Goal: Transaction & Acquisition: Purchase product/service

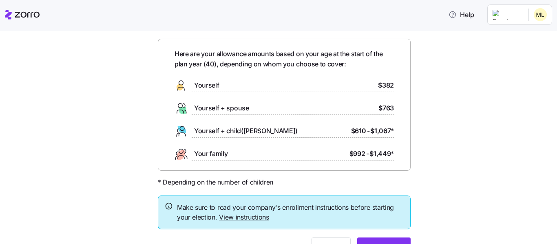
scroll to position [41, 0]
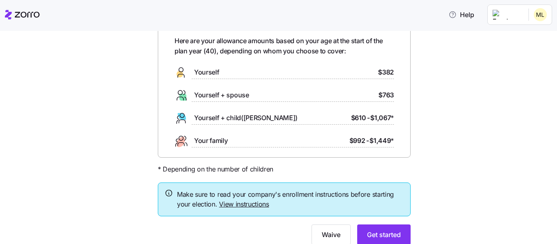
click at [213, 71] on span "Yourself" at bounding box center [206, 72] width 25 height 10
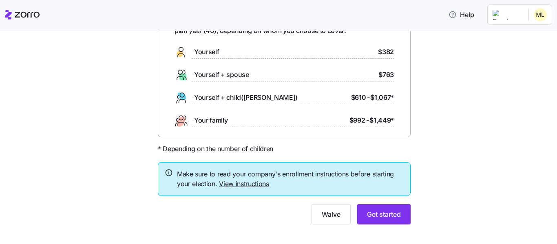
scroll to position [71, 0]
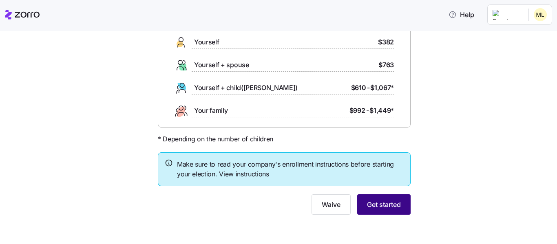
click at [388, 210] on span "Get started" at bounding box center [384, 205] width 34 height 10
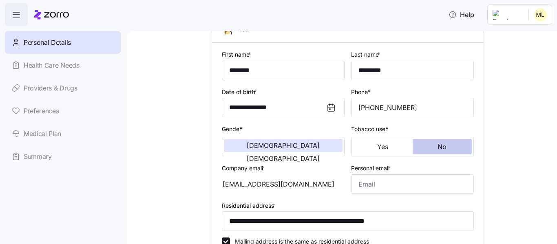
scroll to position [82, 0]
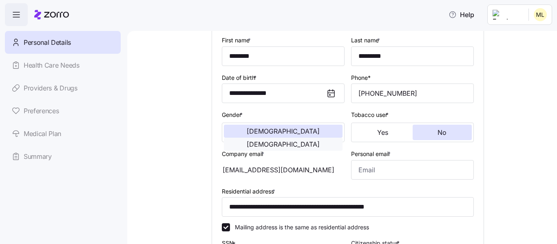
click at [287, 138] on button "[DEMOGRAPHIC_DATA]" at bounding box center [283, 144] width 119 height 13
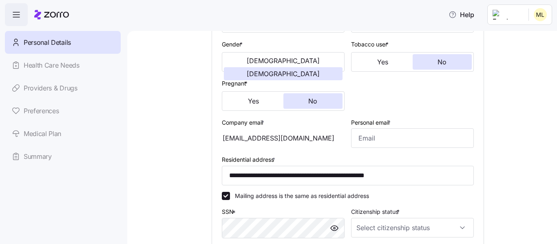
scroll to position [163, 0]
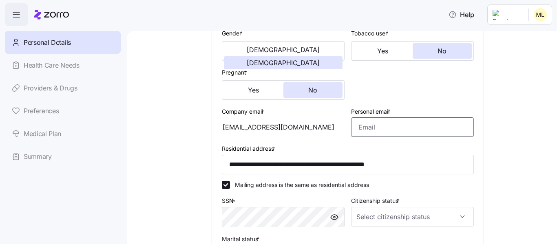
click at [383, 121] on input "Personal email *" at bounding box center [412, 128] width 123 height 20
type input "[EMAIL_ADDRESS][DOMAIN_NAME]"
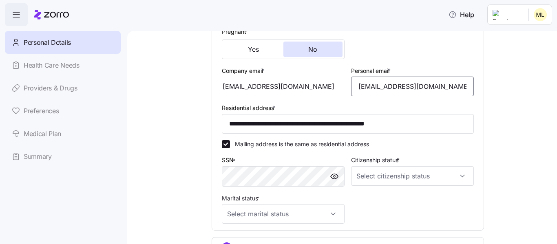
scroll to position [245, 0]
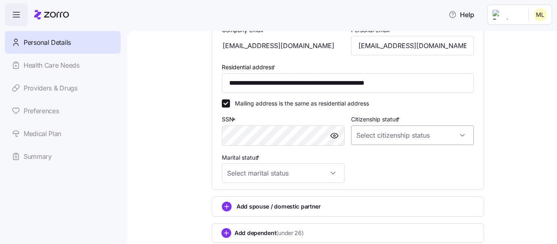
click at [380, 138] on input "Citizenship status *" at bounding box center [412, 136] width 123 height 20
click at [373, 156] on span "[DEMOGRAPHIC_DATA] citizen" at bounding box center [399, 160] width 83 height 9
type input "[DEMOGRAPHIC_DATA] citizen"
click at [308, 171] on input "Marital status *" at bounding box center [283, 174] width 123 height 20
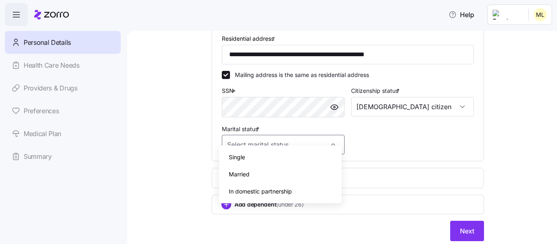
scroll to position [286, 0]
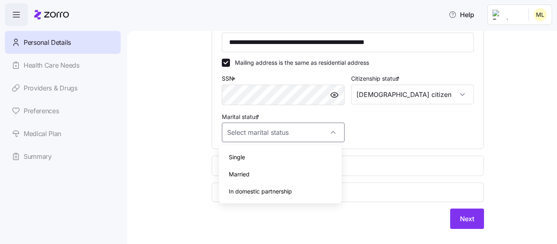
click at [242, 155] on span "Single" at bounding box center [237, 157] width 16 height 9
type input "Single"
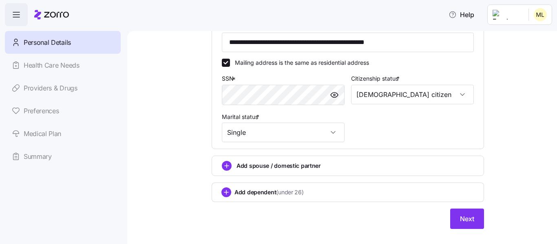
scroll to position [300, 0]
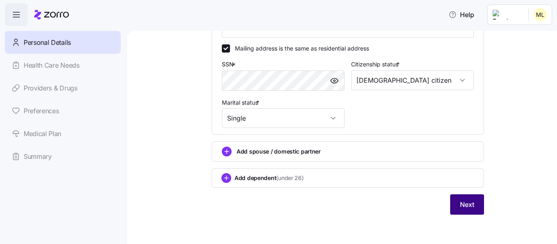
click at [466, 203] on span "Next" at bounding box center [467, 205] width 14 height 10
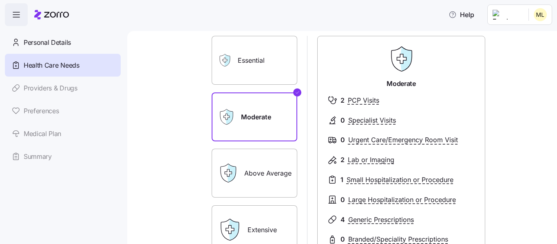
scroll to position [41, 0]
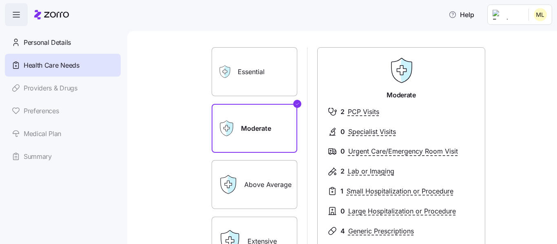
click at [230, 85] on div "Essential" at bounding box center [255, 71] width 86 height 49
click at [260, 75] on label "Essential" at bounding box center [255, 71] width 86 height 49
click at [0, 0] on input "Essential" at bounding box center [0, 0] width 0 height 0
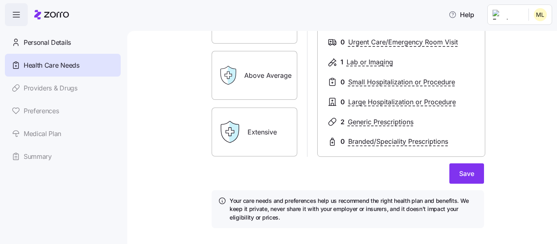
scroll to position [164, 0]
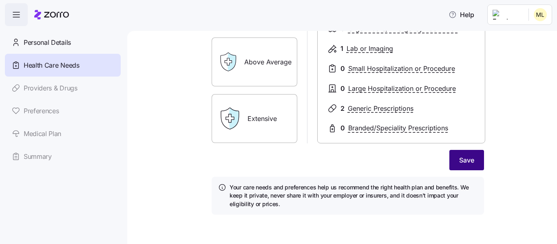
click at [458, 168] on button "Save" at bounding box center [467, 160] width 35 height 20
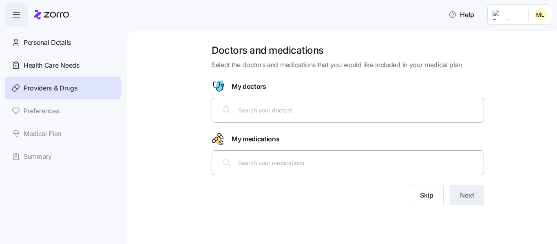
click at [415, 109] on input "text" at bounding box center [358, 110] width 241 height 9
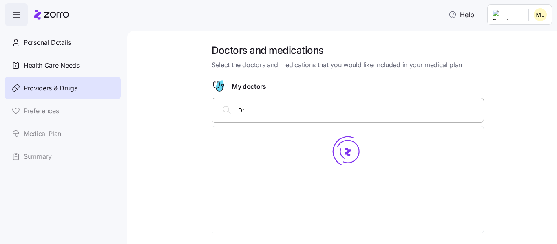
type input "D"
type input "[PERSON_NAME]"
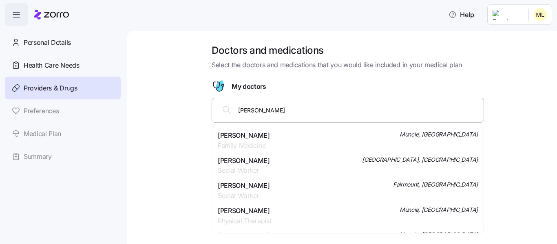
click at [263, 136] on span "[PERSON_NAME]" at bounding box center [244, 136] width 52 height 10
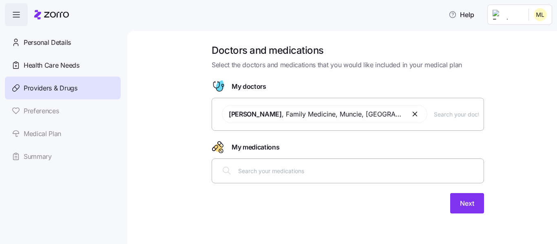
click at [270, 169] on input "text" at bounding box center [358, 170] width 241 height 9
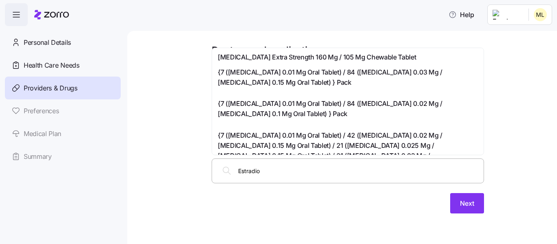
type input "[MEDICAL_DATA]"
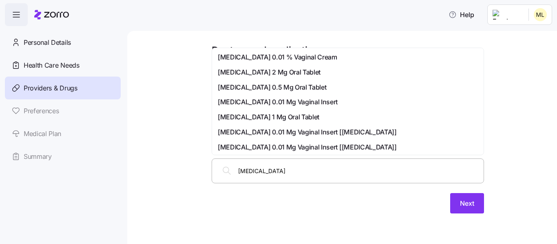
click at [297, 87] on span "[MEDICAL_DATA] 0.5 Mg Oral Tablet" at bounding box center [272, 87] width 109 height 10
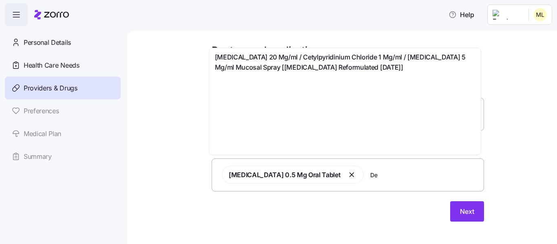
type input "D"
type input "Pristque"
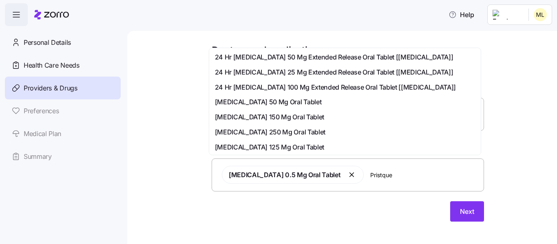
click at [298, 57] on span "24 Hr [MEDICAL_DATA] 50 Mg Extended Release Oral Tablet [[MEDICAL_DATA]]" at bounding box center [334, 57] width 239 height 10
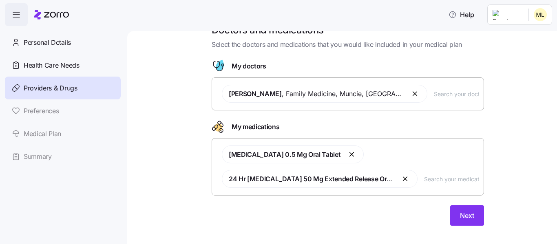
scroll to position [31, 0]
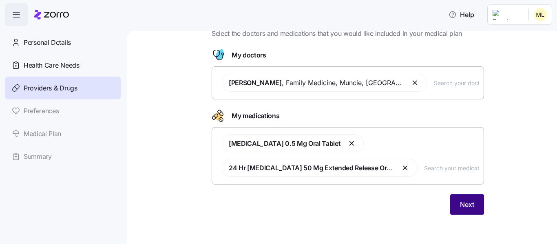
click at [467, 204] on span "Next" at bounding box center [467, 205] width 14 height 10
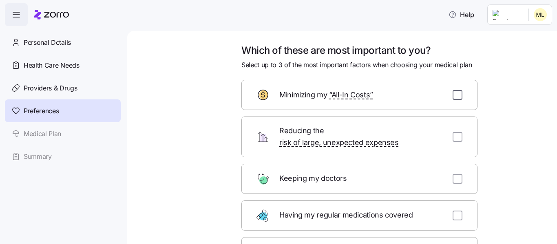
click at [454, 96] on input "checkbox" at bounding box center [458, 95] width 10 height 10
checkbox input "true"
click at [456, 133] on input "checkbox" at bounding box center [458, 137] width 10 height 10
checkbox input "true"
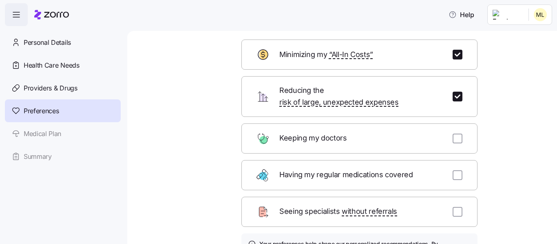
scroll to position [41, 0]
click at [457, 170] on input "checkbox" at bounding box center [458, 175] width 10 height 10
checkbox input "true"
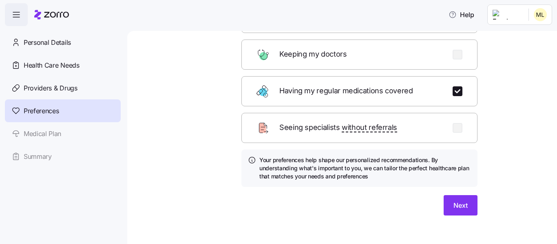
scroll to position [125, 0]
click at [463, 195] on button "Next" at bounding box center [461, 205] width 34 height 20
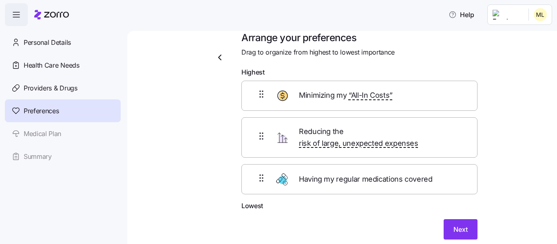
scroll to position [0, 0]
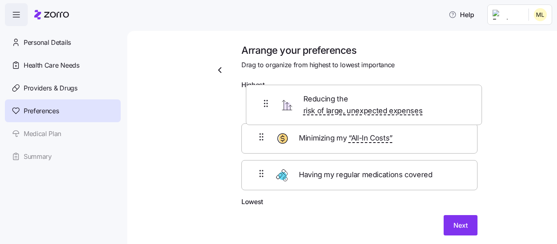
drag, startPoint x: 264, startPoint y: 147, endPoint x: 271, endPoint y: 92, distance: 55.6
click at [271, 92] on form "Highest Minimizing my “All-In Costs” Reducing the risk of large, unexpected exp…" at bounding box center [360, 158] width 236 height 156
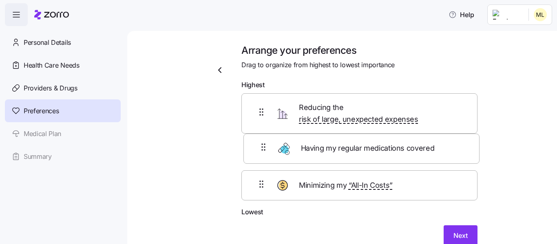
drag, startPoint x: 264, startPoint y: 187, endPoint x: 269, endPoint y: 151, distance: 36.2
click at [269, 151] on div "Reducing the risk of large, unexpected expenses Minimizing my “All-In Costs” Ha…" at bounding box center [360, 150] width 236 height 114
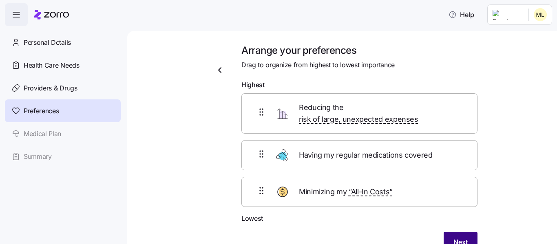
click at [455, 237] on span "Next" at bounding box center [461, 242] width 14 height 10
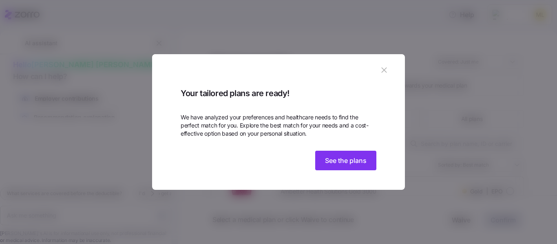
scroll to position [25, 0]
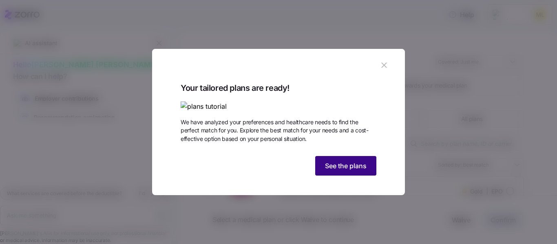
click at [348, 171] on span "See the plans" at bounding box center [346, 166] width 42 height 10
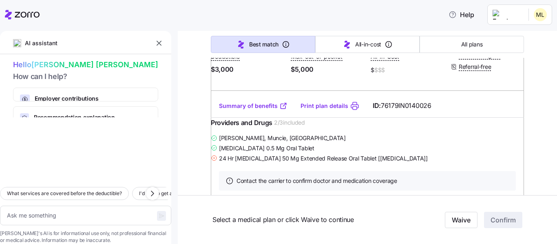
scroll to position [245, 0]
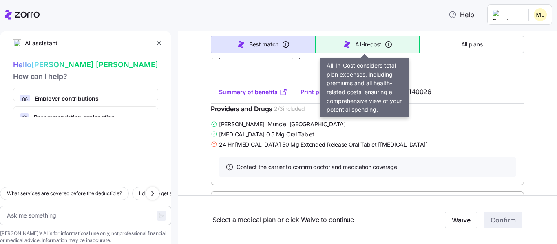
click at [357, 40] on span "All-in-cost" at bounding box center [368, 44] width 26 height 8
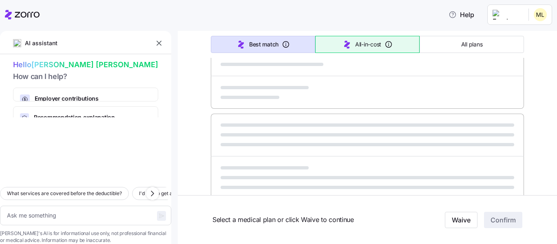
type textarea "x"
type input "Sorted by: All-in-cost"
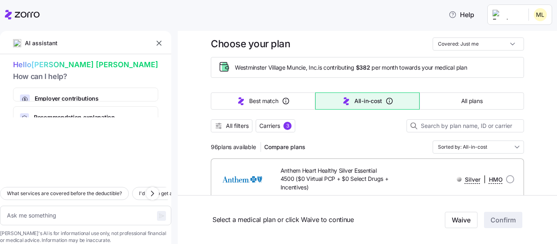
scroll to position [0, 0]
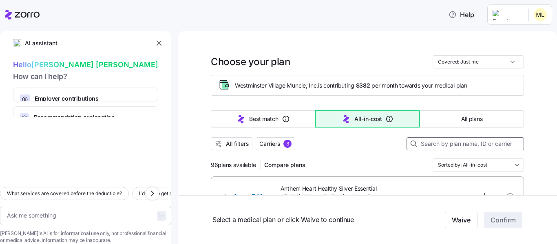
click at [454, 142] on input at bounding box center [466, 144] width 118 height 13
type input "H"
type textarea "x"
type input "HS"
type textarea "x"
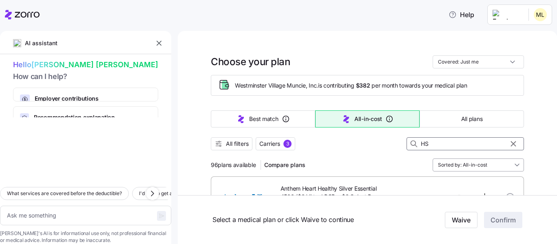
type input "HSA"
type textarea "x"
type input "HSA"
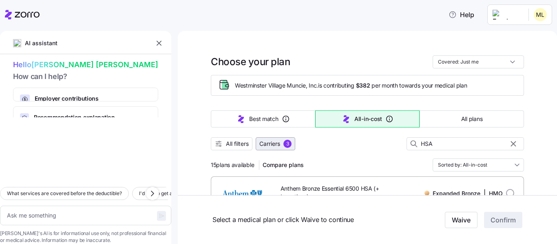
click at [278, 146] on span "Carriers" at bounding box center [270, 144] width 21 height 8
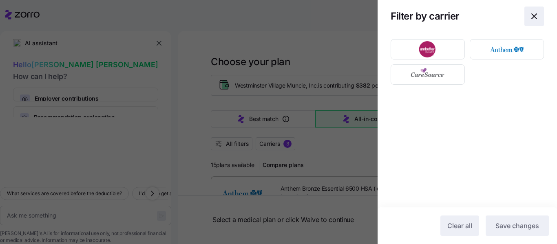
click at [535, 17] on icon "button" at bounding box center [534, 16] width 5 height 5
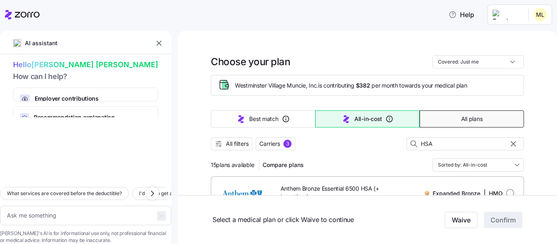
click at [494, 112] on button "All plans" at bounding box center [472, 119] width 104 height 17
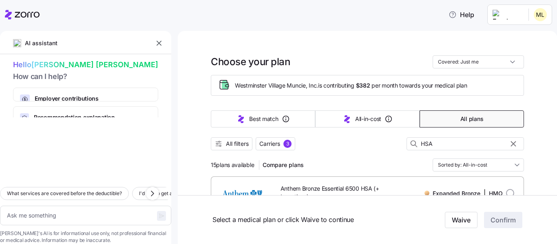
type textarea "x"
type input "Sorted by: Premium"
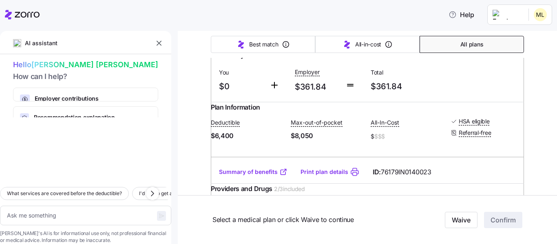
scroll to position [449, 0]
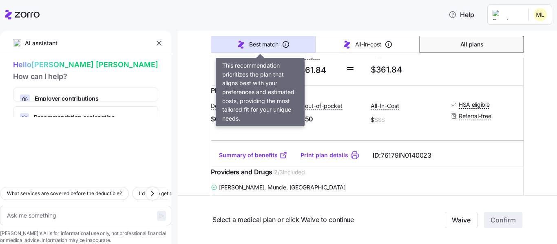
click at [251, 40] on span "Best match" at bounding box center [263, 44] width 29 height 8
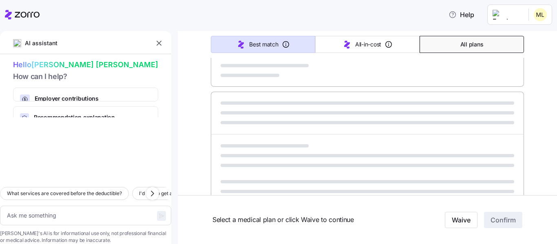
type textarea "x"
type input "Sorted by: Best match"
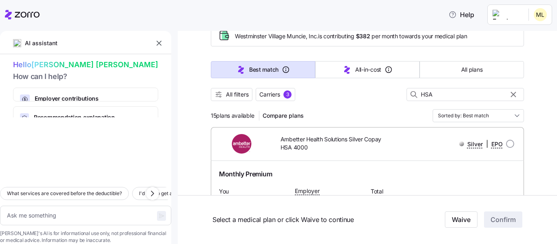
scroll to position [0, 0]
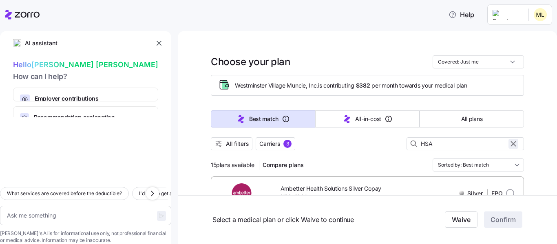
click at [510, 141] on icon "button" at bounding box center [513, 144] width 9 height 10
type textarea "x"
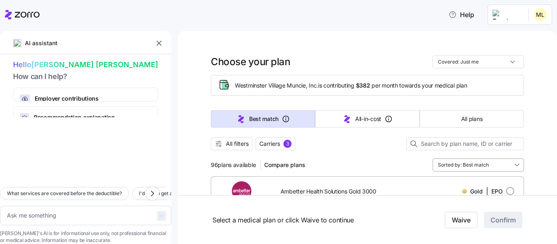
click at [511, 167] on input "Sorted by: Best match" at bounding box center [478, 165] width 91 height 13
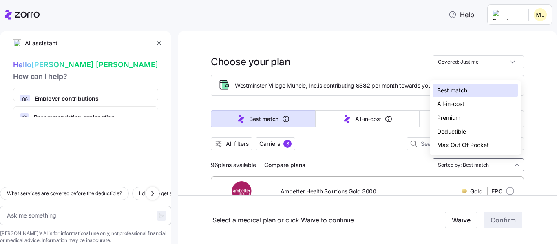
click at [464, 144] on div "Max Out Of Pocket" at bounding box center [475, 145] width 85 height 14
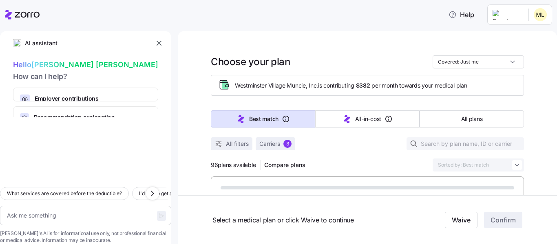
type textarea "x"
type input "Sorted by: Max Out Of Pocket"
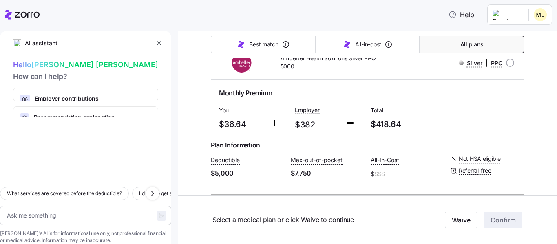
scroll to position [10206, 0]
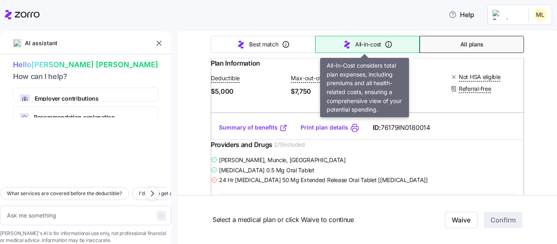
click at [345, 36] on button "All-in-cost" at bounding box center [367, 44] width 104 height 17
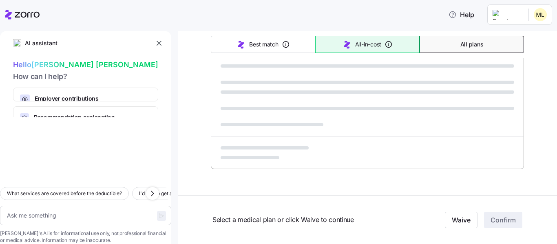
scroll to position [548, 0]
type textarea "x"
type input "Sorted by: All-in-cost"
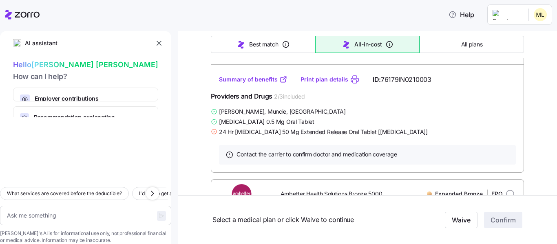
scroll to position [2972, 0]
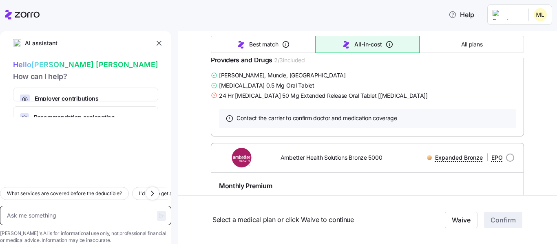
click at [93, 206] on textarea at bounding box center [85, 216] width 171 height 20
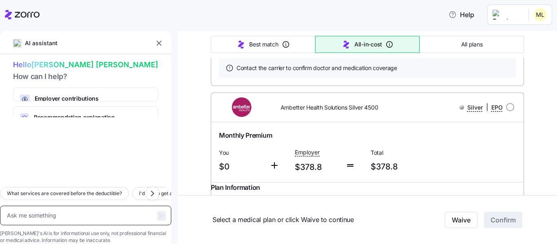
scroll to position [0, 0]
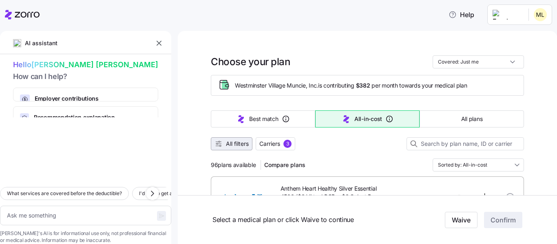
click at [236, 146] on span "All filters" at bounding box center [237, 144] width 23 height 8
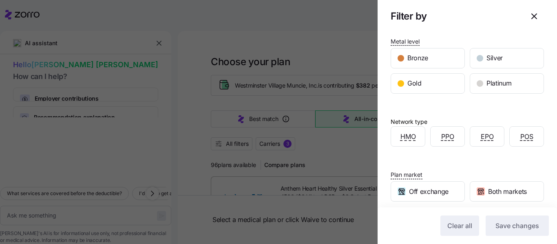
scroll to position [144, 0]
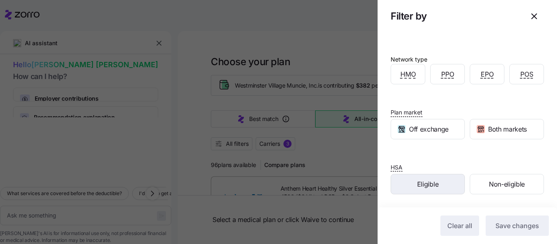
click at [426, 182] on span "Eligible" at bounding box center [427, 185] width 21 height 10
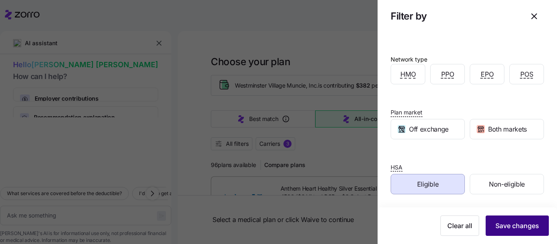
click at [510, 225] on span "Save changes" at bounding box center [518, 226] width 44 height 10
type textarea "x"
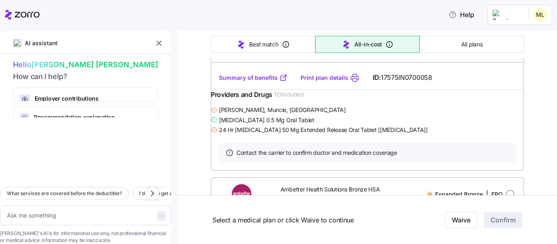
scroll to position [245, 0]
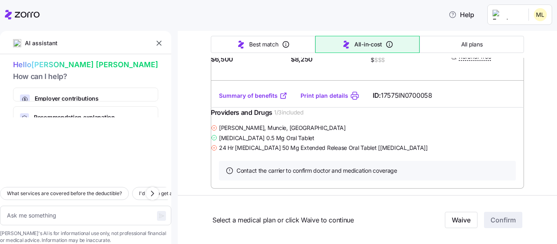
click at [262, 100] on link "Summary of benefits" at bounding box center [253, 96] width 69 height 8
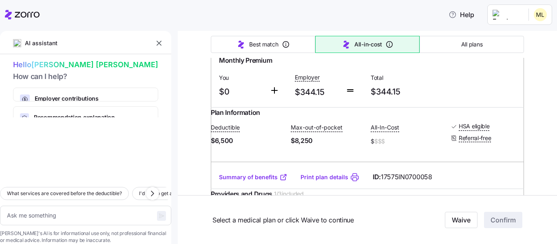
scroll to position [122, 0]
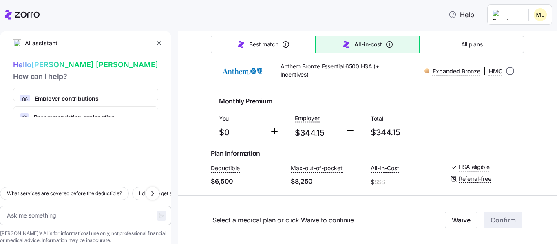
click at [506, 69] on input "radio" at bounding box center [510, 71] width 8 height 8
radio input "true"
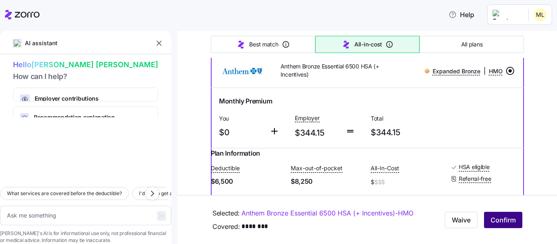
click at [506, 224] on span "Confirm" at bounding box center [503, 220] width 25 height 10
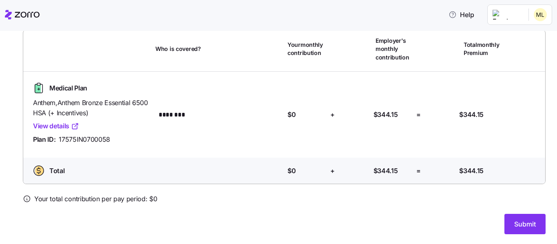
scroll to position [21, 0]
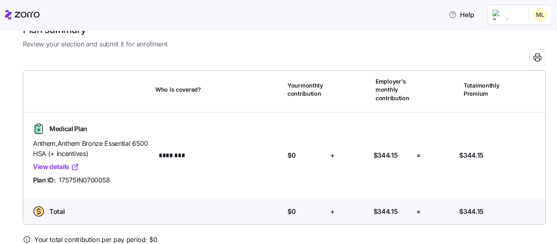
click at [280, 155] on div "Who is covered? ********" at bounding box center [219, 156] width 129 height 18
click at [331, 157] on span "+" at bounding box center [333, 156] width 4 height 10
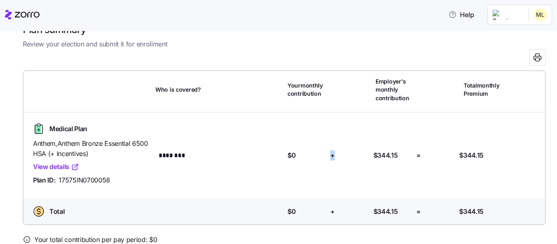
click at [327, 159] on div "+" at bounding box center [348, 155] width 43 height 17
click at [334, 153] on div "+" at bounding box center [348, 155] width 43 height 17
click at [300, 154] on div "Your contribution: $0" at bounding box center [306, 156] width 36 height 10
click at [69, 166] on link "View details" at bounding box center [56, 167] width 46 height 10
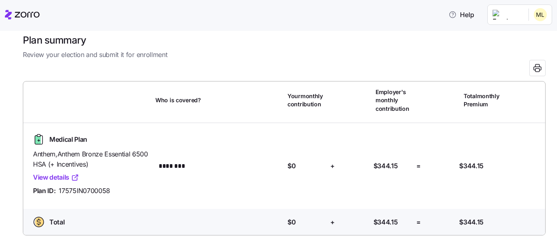
scroll to position [0, 0]
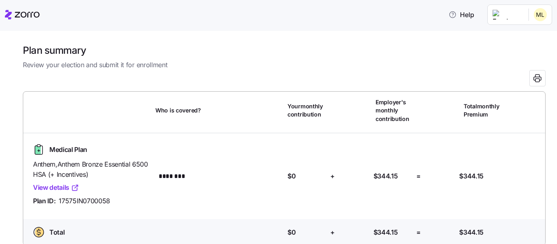
click at [295, 108] on span "Your monthly contribution" at bounding box center [307, 110] width 38 height 17
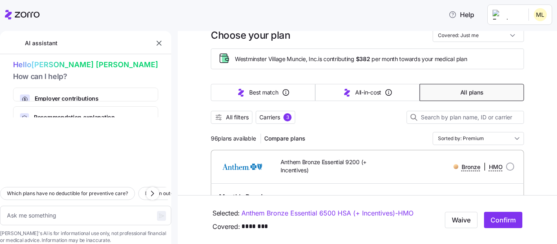
scroll to position [41, 0]
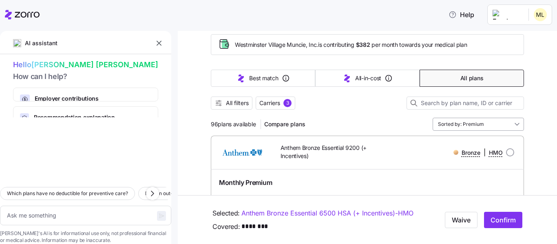
click at [480, 127] on input "Sorted by: Premium" at bounding box center [478, 124] width 91 height 13
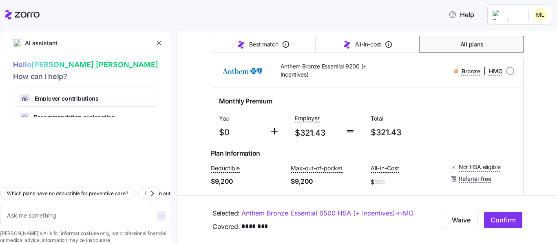
scroll to position [28, 0]
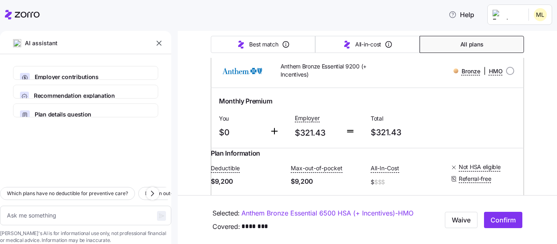
click at [275, 131] on icon at bounding box center [275, 131] width 6 height 0
click at [272, 131] on icon at bounding box center [275, 131] width 6 height 0
click at [231, 131] on span "$0" at bounding box center [241, 132] width 44 height 13
click at [221, 131] on span "$0" at bounding box center [241, 132] width 44 height 13
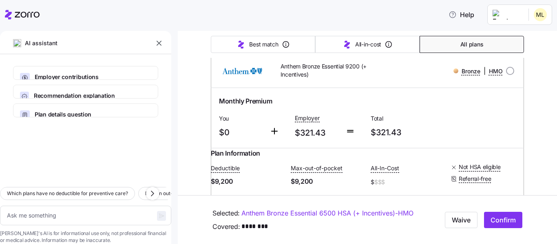
click at [221, 131] on span "$0" at bounding box center [241, 132] width 44 height 13
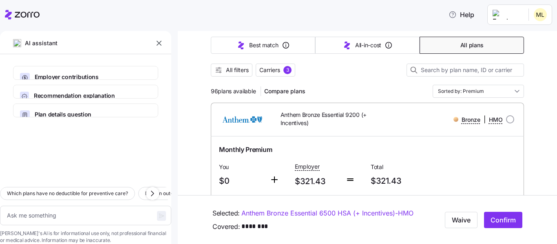
scroll to position [41, 0]
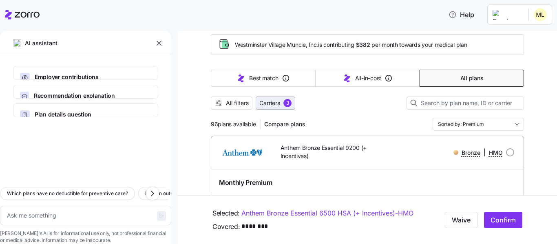
click at [290, 100] on span "3" at bounding box center [288, 103] width 8 height 8
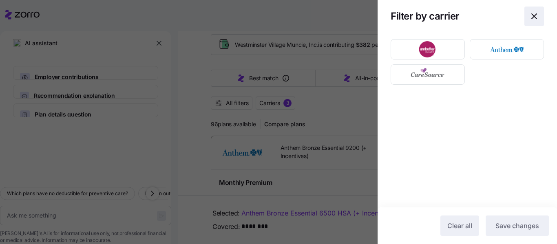
click at [537, 14] on icon "button" at bounding box center [535, 16] width 10 height 10
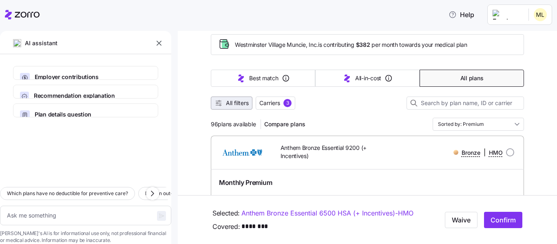
click at [216, 109] on button "All filters" at bounding box center [232, 103] width 42 height 13
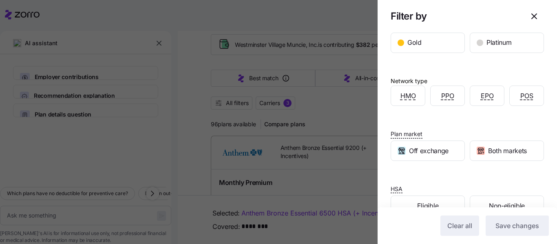
scroll to position [144, 0]
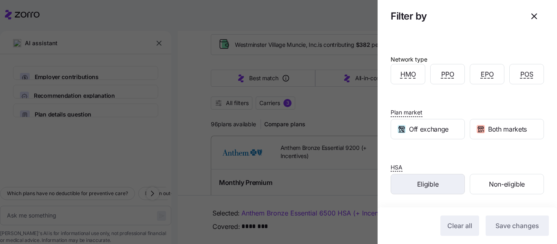
click at [422, 178] on div "Eligible" at bounding box center [427, 185] width 73 height 20
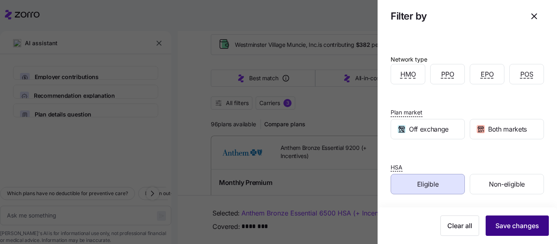
click at [505, 223] on span "Save changes" at bounding box center [518, 226] width 44 height 10
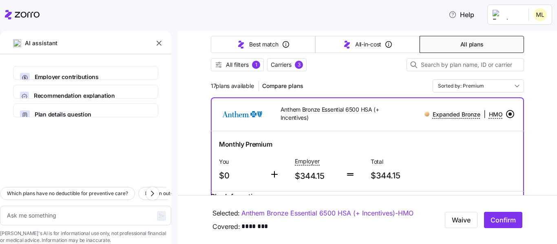
scroll to position [82, 0]
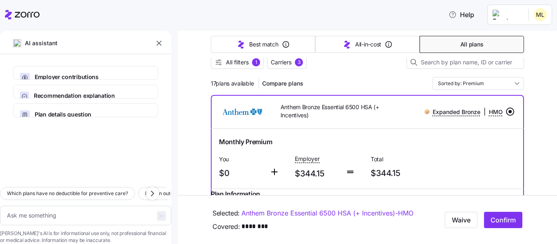
click at [266, 169] on div at bounding box center [278, 167] width 25 height 33
click at [275, 173] on icon at bounding box center [275, 172] width 10 height 10
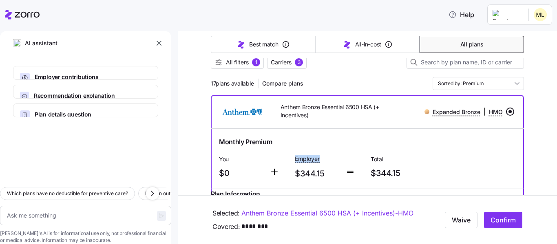
click at [286, 219] on link "Anthem Bronze Essential 6500 HSA (+ Incentives) - HMO" at bounding box center [328, 214] width 172 height 10
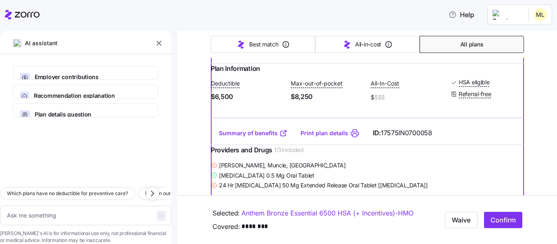
scroll to position [227, 0]
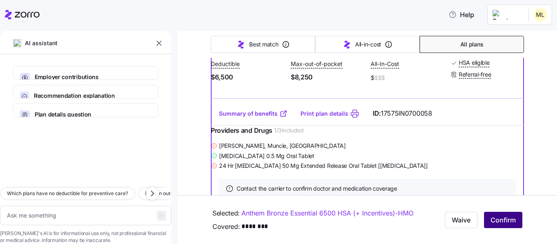
click at [495, 226] on button "Confirm" at bounding box center [503, 220] width 38 height 16
type textarea "x"
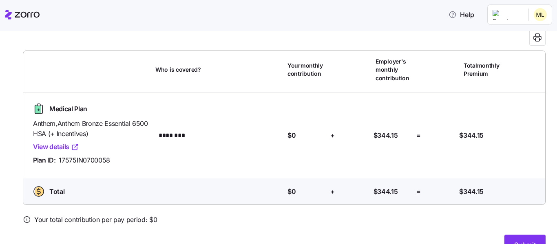
scroll to position [62, 0]
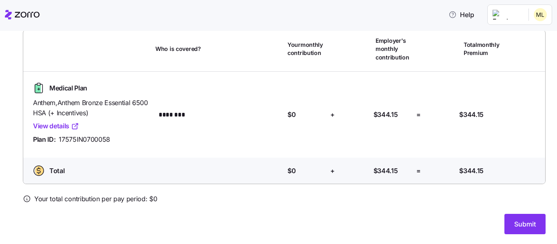
click at [24, 198] on icon at bounding box center [27, 199] width 6 height 6
click at [28, 200] on icon at bounding box center [27, 199] width 8 height 8
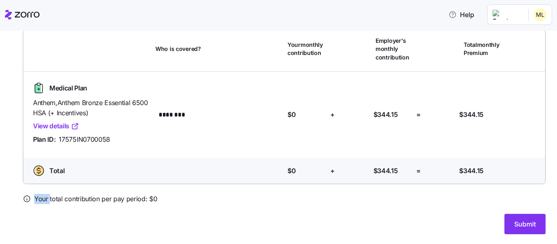
click at [27, 200] on icon at bounding box center [27, 199] width 8 height 8
click at [24, 200] on icon at bounding box center [27, 199] width 8 height 8
click at [519, 220] on span "Submit" at bounding box center [526, 225] width 22 height 10
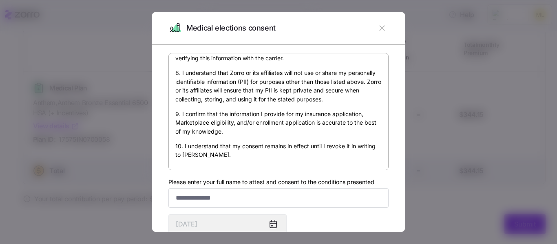
scroll to position [504, 0]
click at [379, 31] on icon "button" at bounding box center [382, 28] width 9 height 9
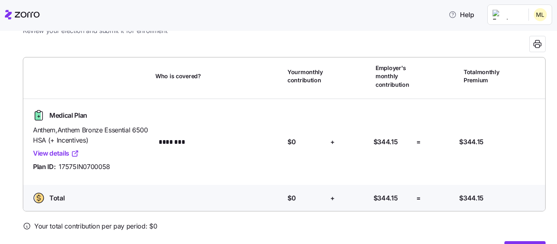
scroll to position [0, 0]
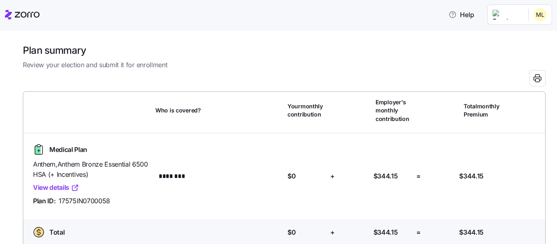
click at [543, 11] on html "Help Personal Details Health Care Needs Providers & Drugs Preferences Medical P…" at bounding box center [278, 120] width 557 height 240
click at [523, 53] on div "Log out" at bounding box center [519, 49] width 32 height 9
